Goal: Find specific page/section: Find specific page/section

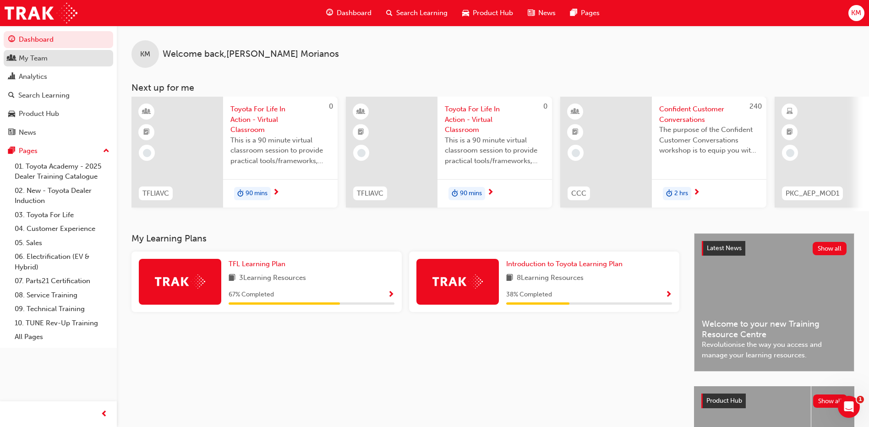
click at [49, 61] on div "My Team" at bounding box center [58, 58] width 100 height 11
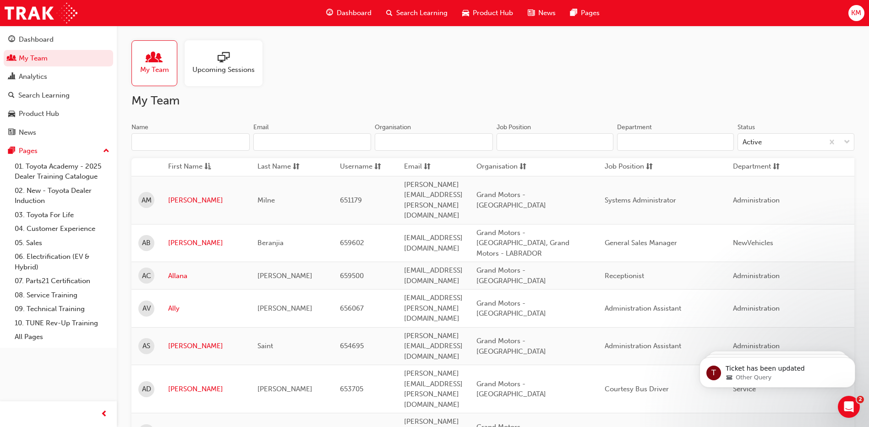
click at [186, 137] on input "Name" at bounding box center [190, 141] width 118 height 17
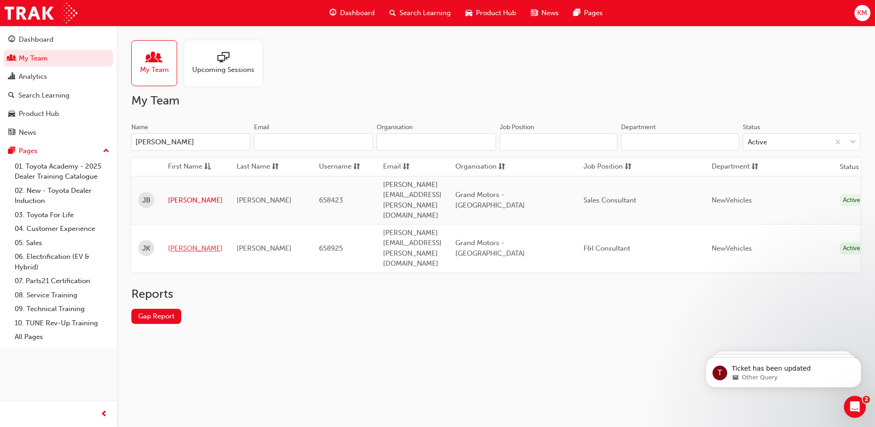
type input "[PERSON_NAME]"
click at [182, 243] on link "[PERSON_NAME]" at bounding box center [195, 248] width 55 height 11
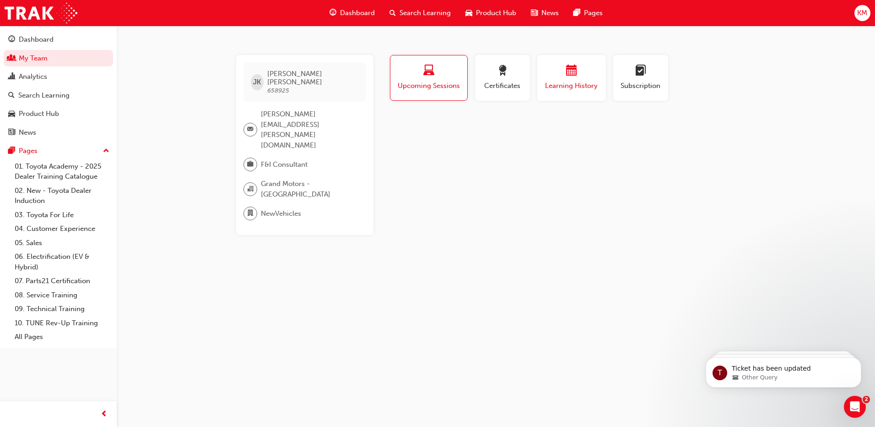
click at [581, 83] on span "Learning History" at bounding box center [571, 86] width 55 height 11
